Goal: Task Accomplishment & Management: Use online tool/utility

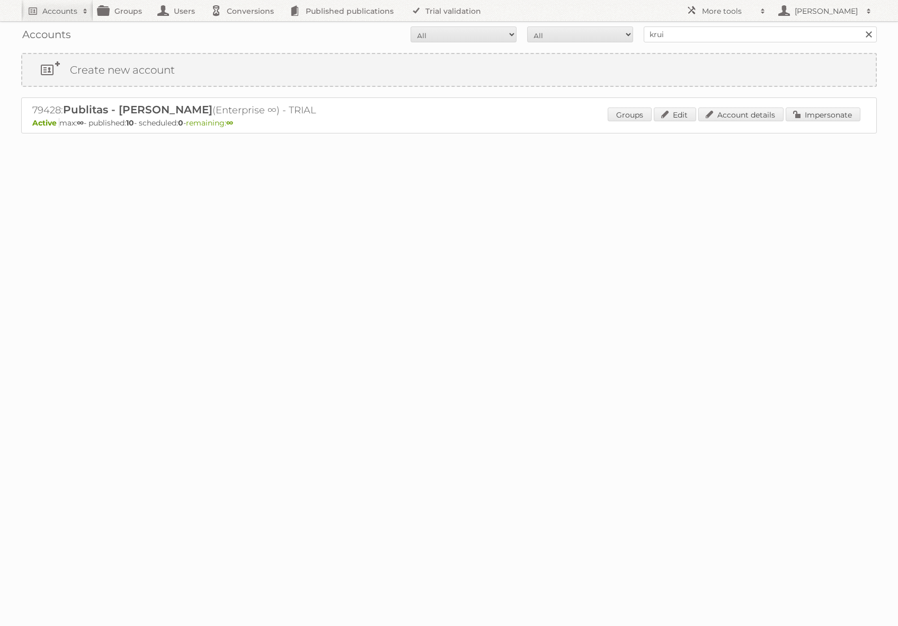
type input "kruidvat"
click at [861, 26] on input "Search" at bounding box center [869, 34] width 16 height 16
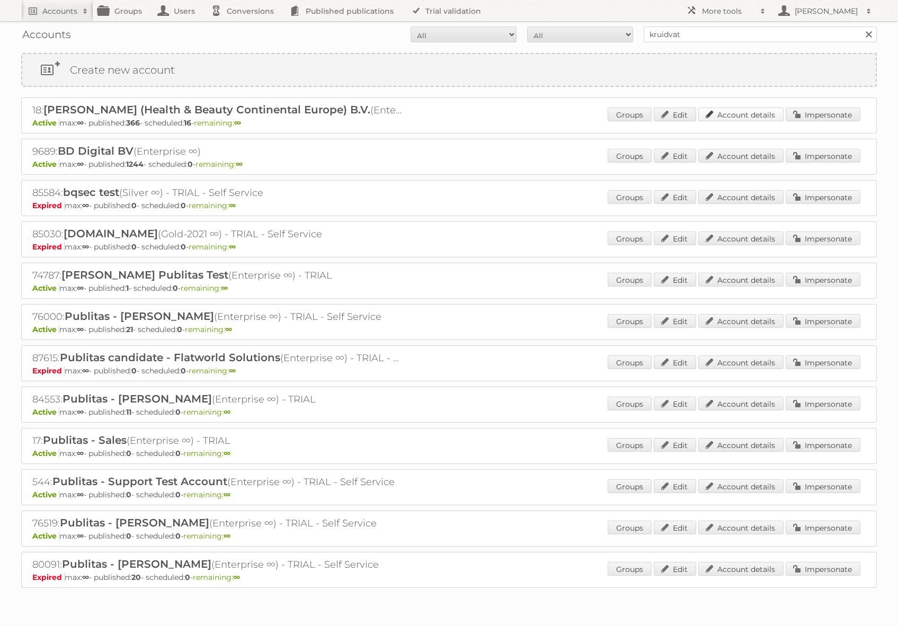
drag, startPoint x: 758, startPoint y: 116, endPoint x: 739, endPoint y: 116, distance: 19.1
click at [758, 116] on link "Account details" at bounding box center [741, 115] width 85 height 14
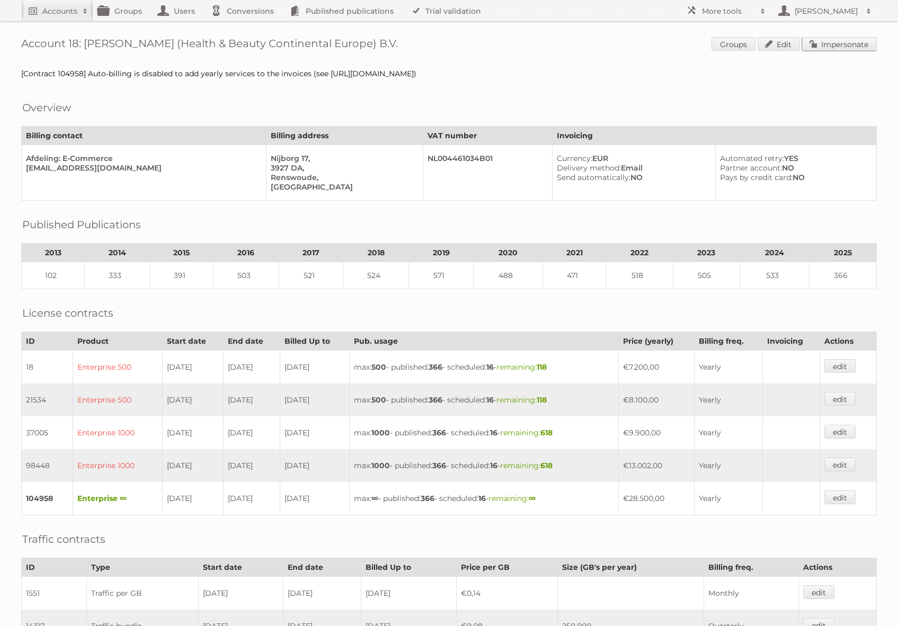
drag, startPoint x: 835, startPoint y: 41, endPoint x: 826, endPoint y: 40, distance: 9.1
click at [835, 41] on link "Impersonate" at bounding box center [839, 44] width 75 height 14
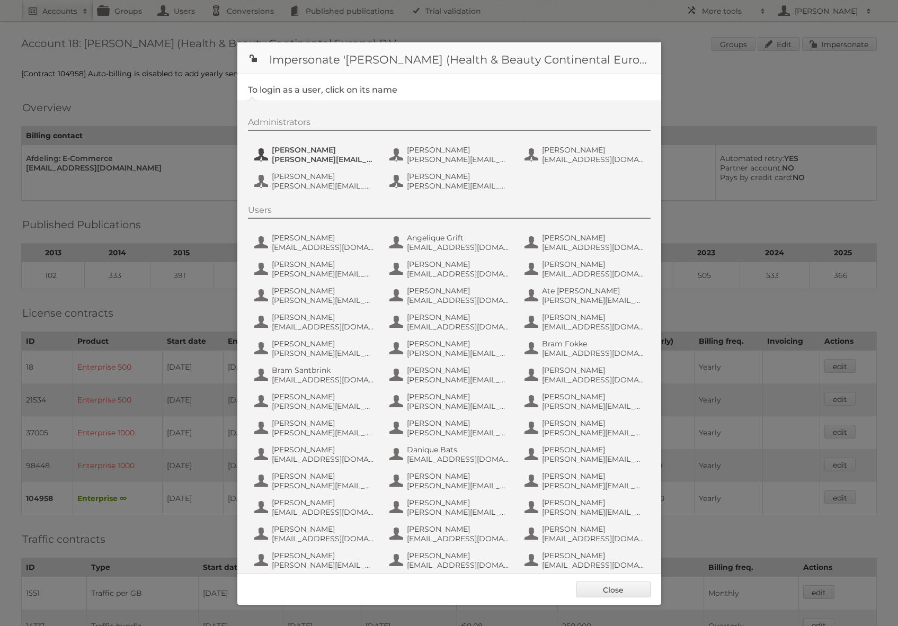
click at [302, 163] on span "e.nauta@nl.aswatson.com" at bounding box center [323, 160] width 103 height 10
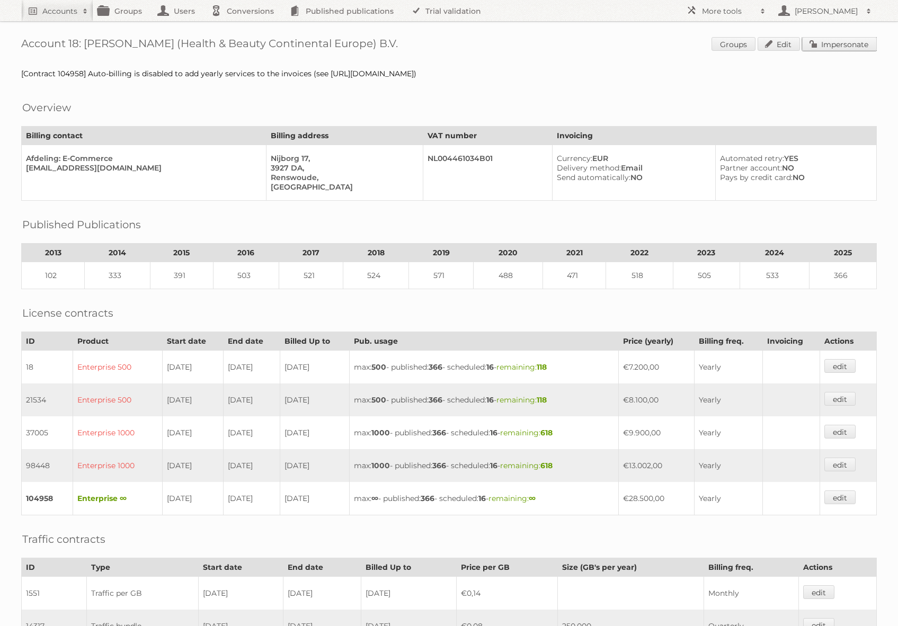
drag, startPoint x: 829, startPoint y: 42, endPoint x: 713, endPoint y: 46, distance: 115.6
click at [829, 42] on link "Impersonate" at bounding box center [839, 44] width 75 height 14
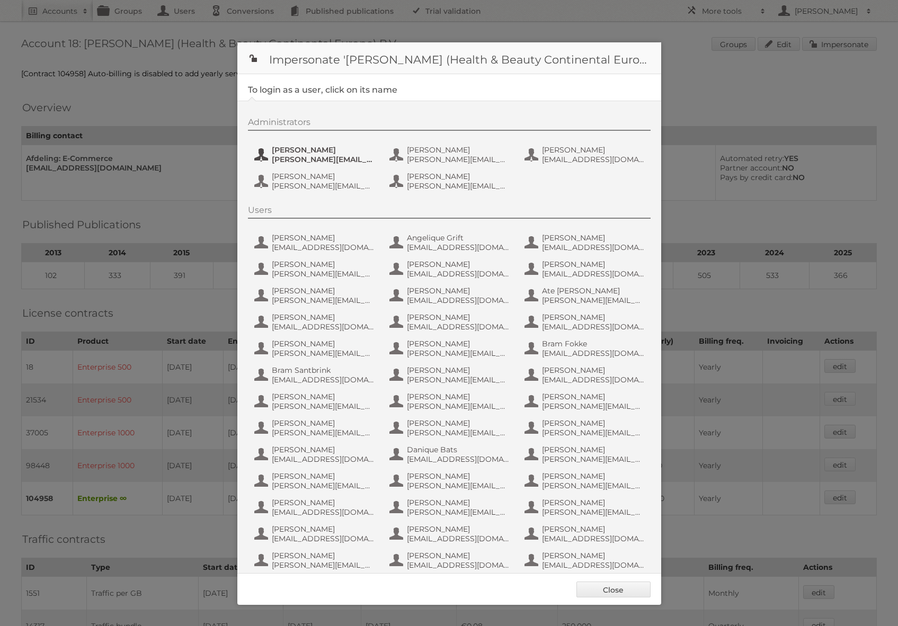
click at [324, 147] on span "Etienne Nauta" at bounding box center [323, 150] width 103 height 10
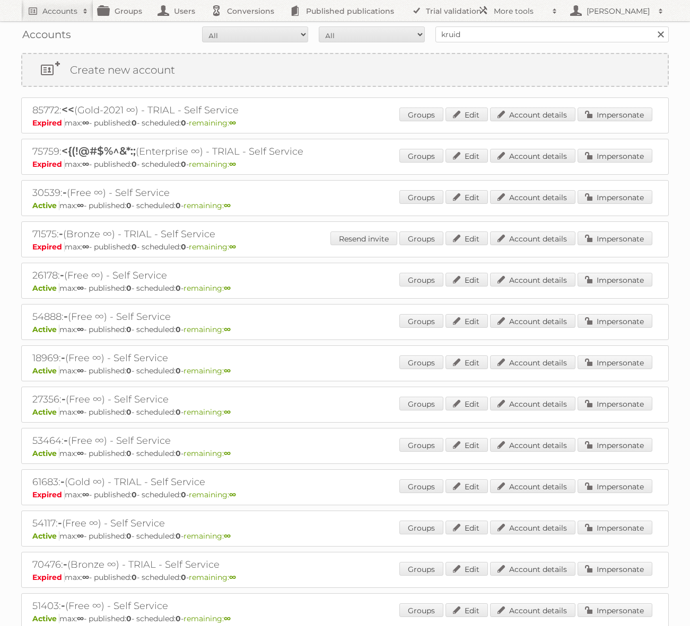
type input "kruidvat"
click at [652, 26] on input "Search" at bounding box center [660, 34] width 16 height 16
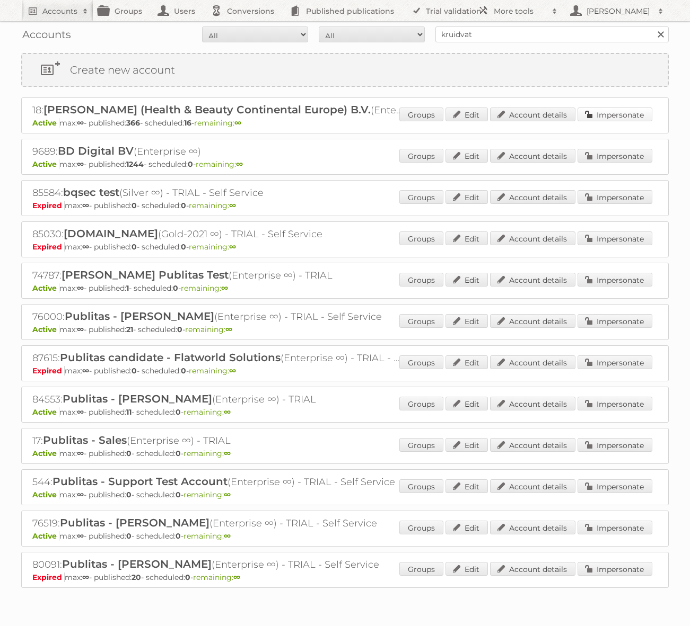
click at [611, 117] on link "Impersonate" at bounding box center [614, 115] width 75 height 14
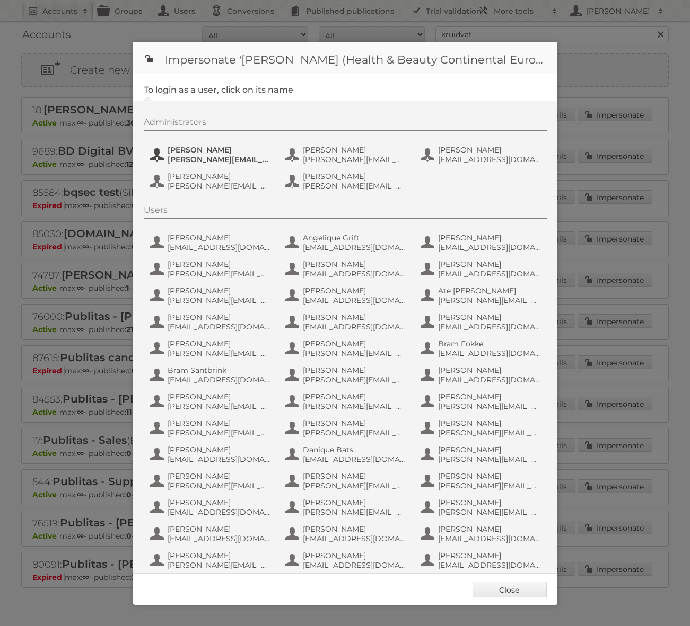
click at [224, 156] on span "e.nauta@nl.aswatson.com" at bounding box center [218, 160] width 103 height 10
